Goal: Information Seeking & Learning: Understand process/instructions

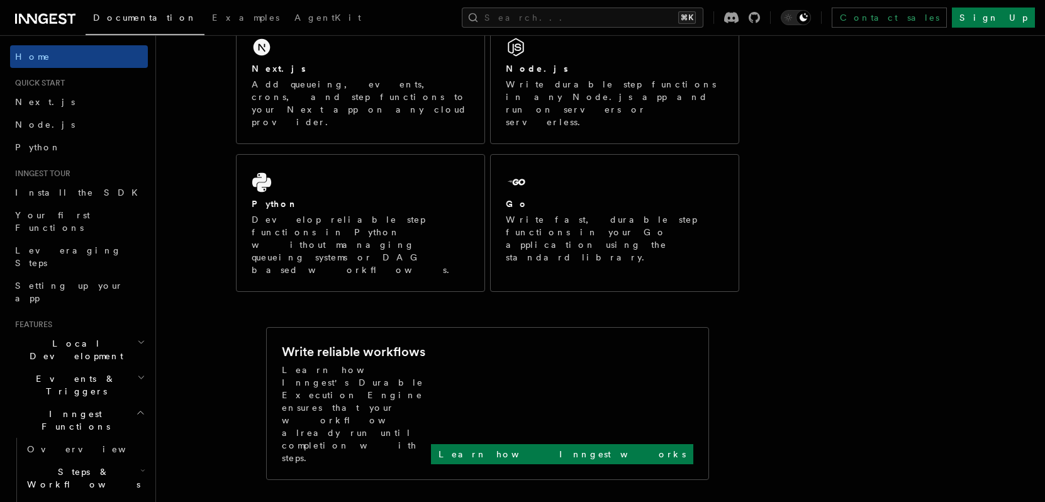
scroll to position [232, 0]
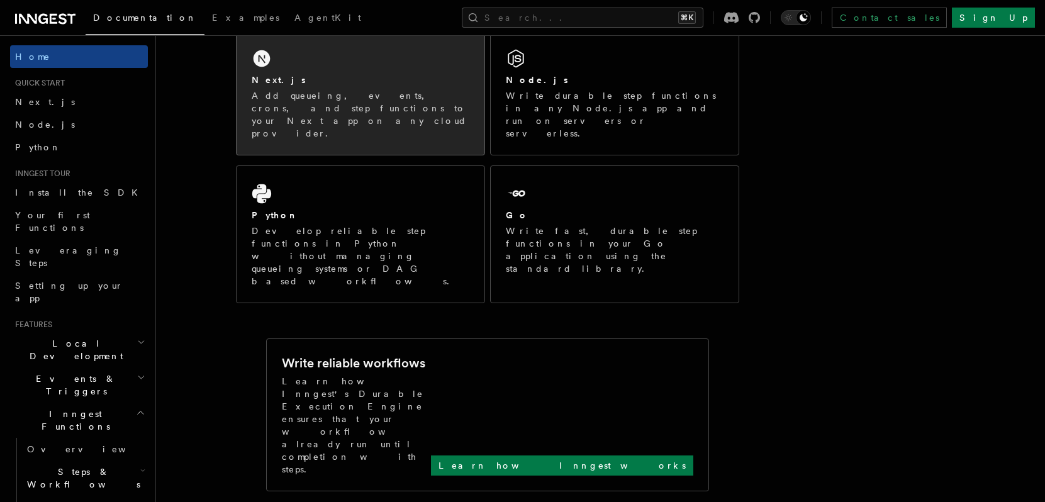
click at [342, 93] on p "Add queueing, events, crons, and step functions to your Next app on any cloud p…" at bounding box center [361, 114] width 218 height 50
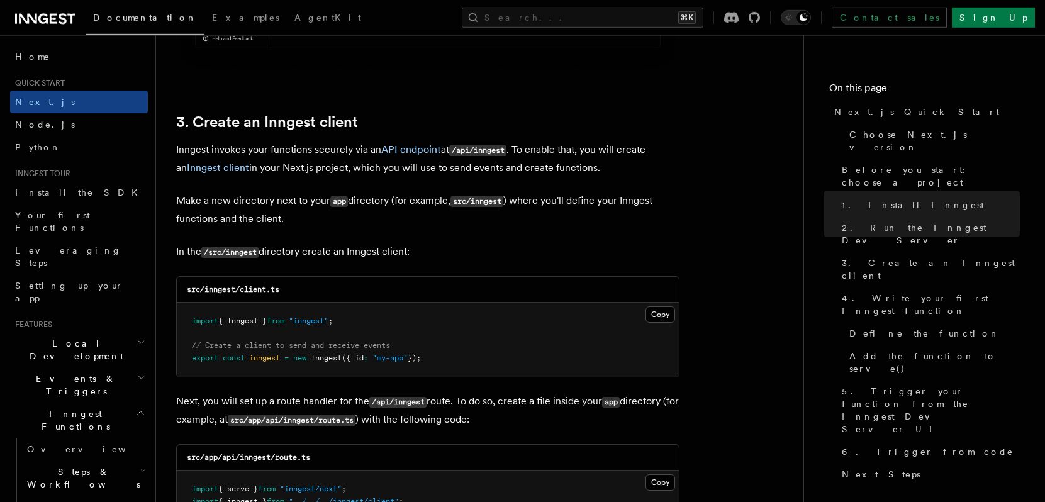
scroll to position [1423, 0]
click at [659, 315] on button "Copy Copied" at bounding box center [661, 314] width 30 height 16
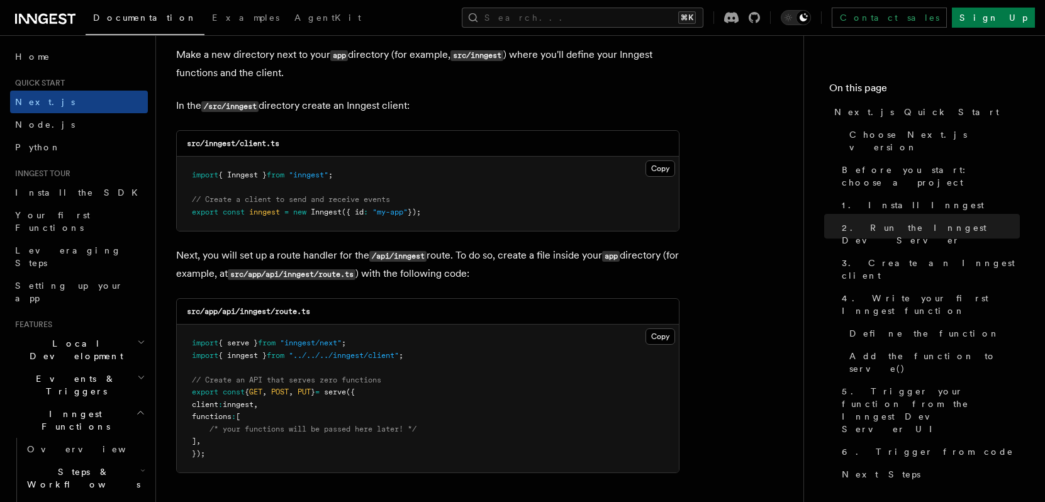
scroll to position [1655, 0]
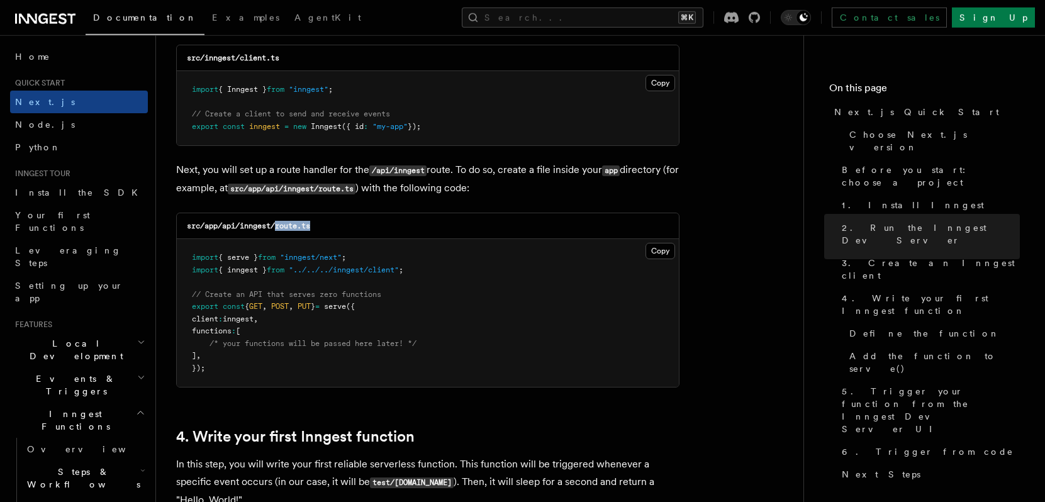
drag, startPoint x: 279, startPoint y: 229, endPoint x: 328, endPoint y: 230, distance: 49.7
click at [328, 230] on div "src/app/api/inngest/route.ts" at bounding box center [428, 226] width 502 height 26
copy code "route.ts"
click at [656, 253] on button "Copy Copied" at bounding box center [661, 251] width 30 height 16
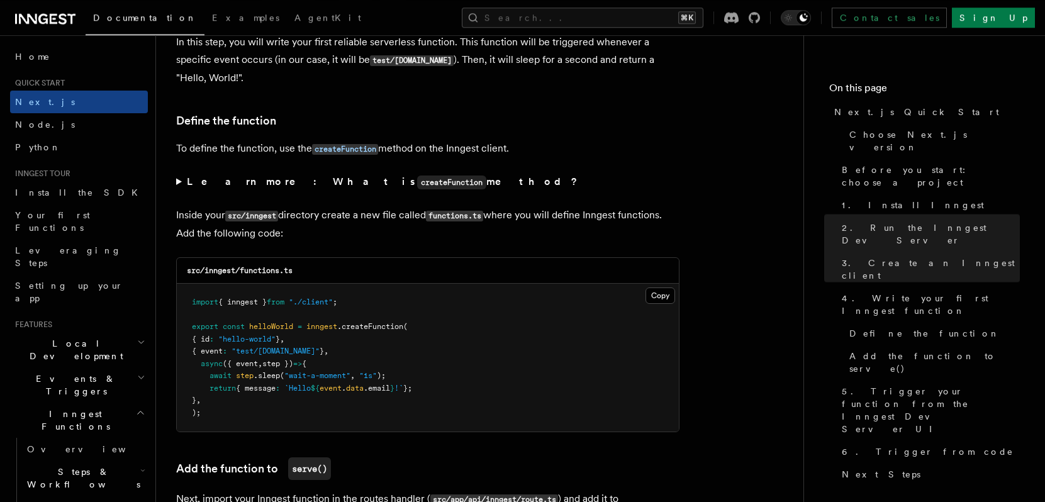
scroll to position [2078, 0]
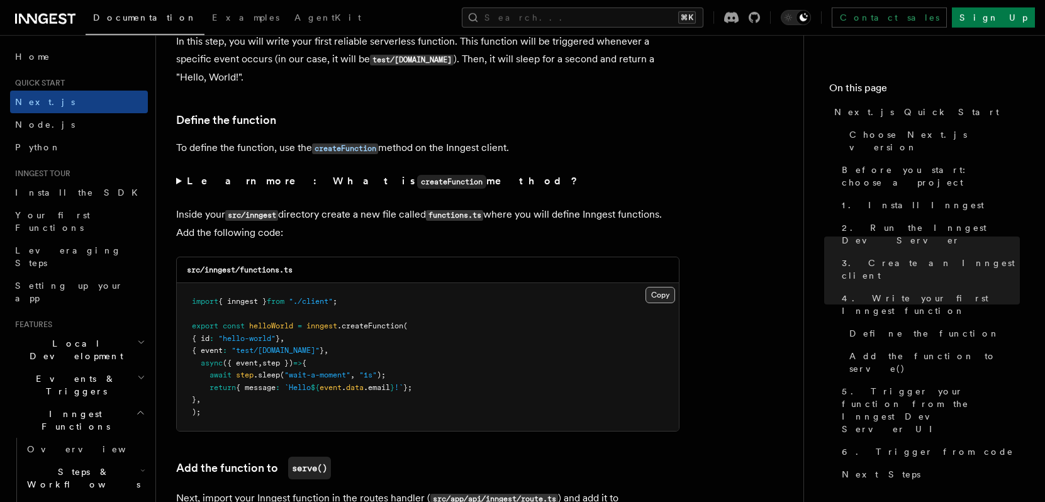
click at [654, 302] on button "Copy Copied" at bounding box center [661, 295] width 30 height 16
